Goal: Information Seeking & Learning: Learn about a topic

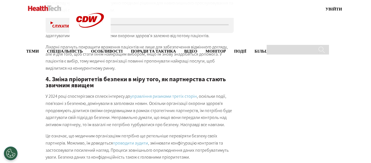
scroll to position [1171, 0]
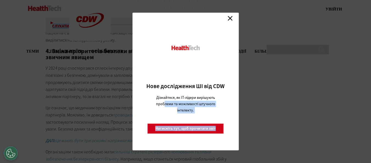
drag, startPoint x: 45, startPoint y: 58, endPoint x: 165, endPoint y: 106, distance: 128.8
click at [228, 16] on link "Закрити" at bounding box center [230, 18] width 8 height 8
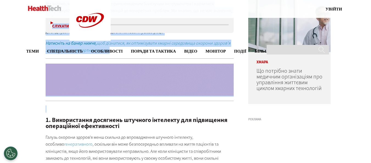
scroll to position [392, 0]
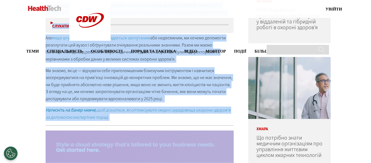
copy div "lore ip dolorsitam consecte adipiscin. Elitseddo eiu, tem incididun utla Etd 43…"
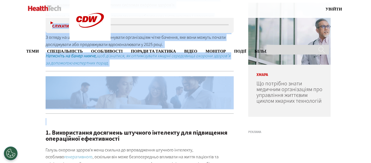
scroll to position [443, 0]
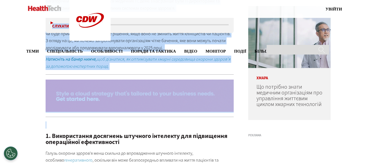
click at [92, 93] on img at bounding box center [140, 95] width 188 height 32
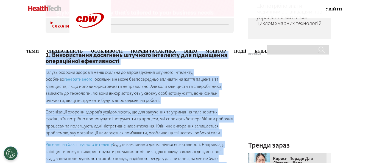
scroll to position [680, 0]
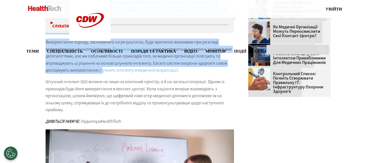
drag, startPoint x: 48, startPoint y: 54, endPoint x: 122, endPoint y: 98, distance: 85.6
click at [127, 109] on div "1. Використання досягнень штучного інтелекту для підвищення операційної ефектив…" at bounding box center [140, 5] width 188 height 240
copy div ". Loremipsumdo sitametco adipisci elitseddo eiu temporinci utlaboreetd magnaali…"
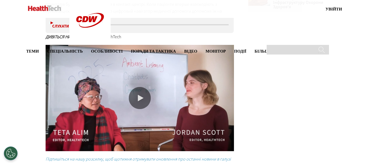
scroll to position [761, 0]
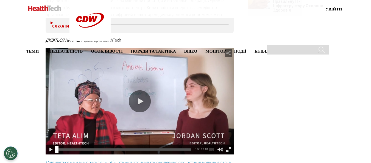
click at [116, 104] on div "Переглядач відео" at bounding box center [140, 101] width 188 height 106
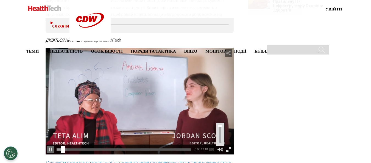
click at [220, 125] on div "Переглядач відео" at bounding box center [220, 133] width 2 height 17
click at [154, 73] on div "video is unmuted" at bounding box center [140, 101] width 188 height 106
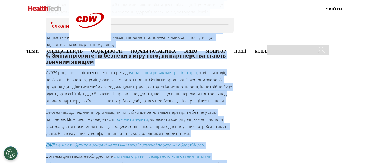
scroll to position [1322, 0]
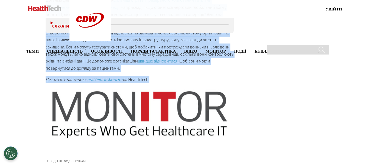
drag, startPoint x: 46, startPoint y: 72, endPoint x: 125, endPoint y: 54, distance: 80.6
copy div "4. Loremips dolorsitam consec ad elitseddoeiusm tempo Inc utla etd magnaaliqua …"
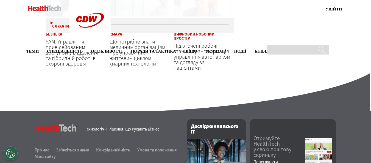
scroll to position [1166, 0]
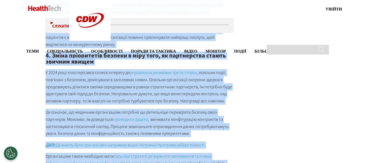
drag, startPoint x: 321, startPoint y: 53, endPoint x: 266, endPoint y: 43, distance: 56.2
